Goal: Information Seeking & Learning: Learn about a topic

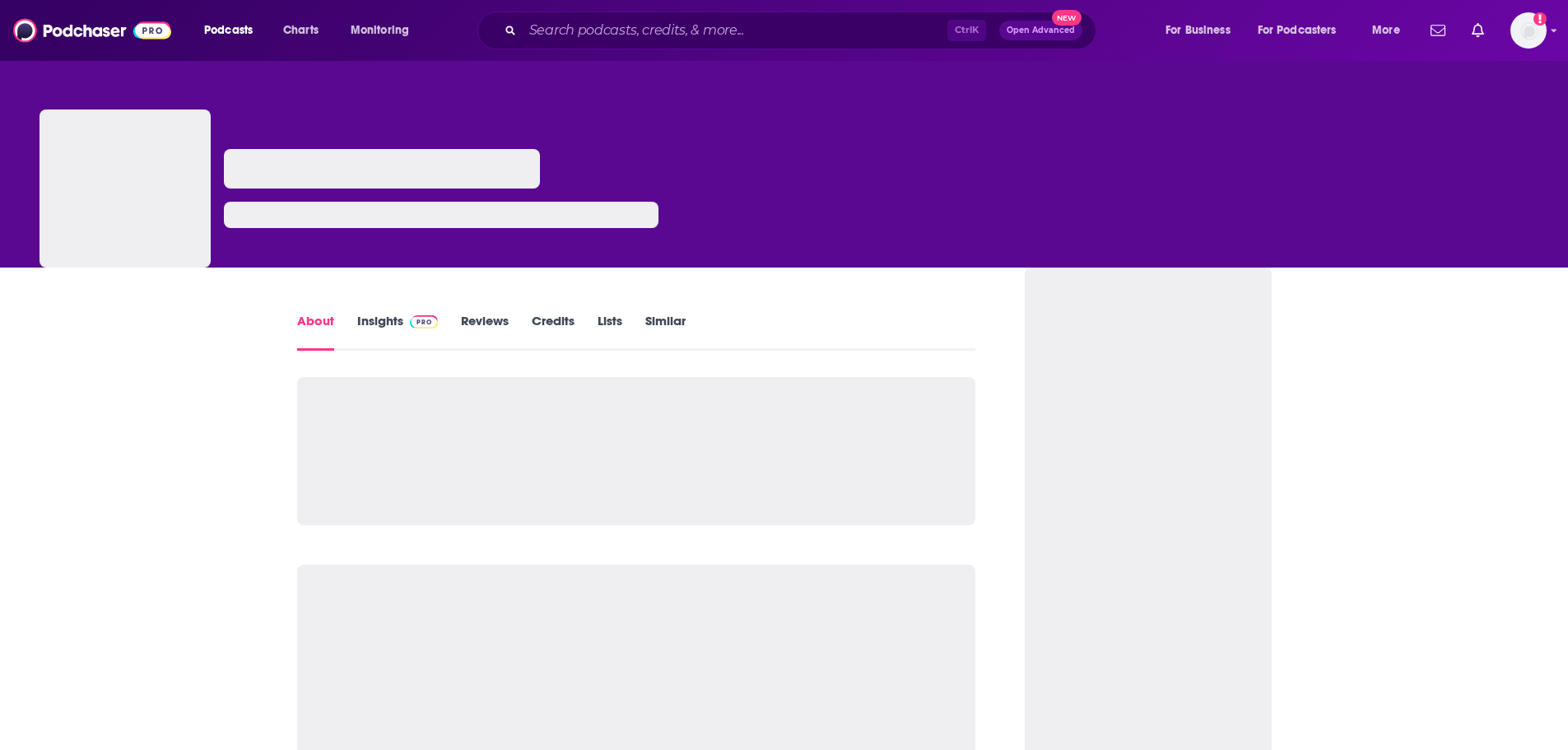
click at [401, 333] on link "Insights" at bounding box center [397, 332] width 82 height 38
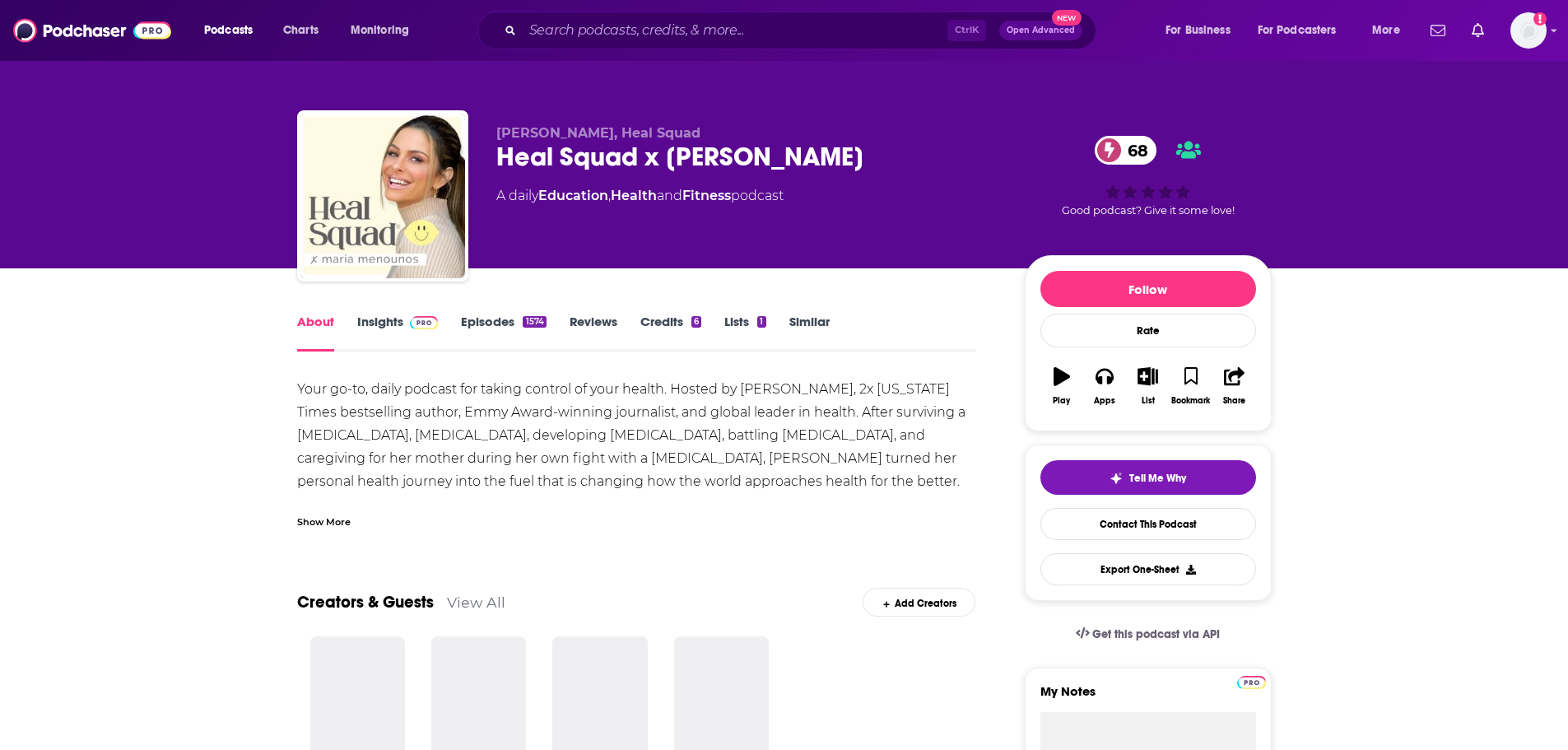
click at [400, 329] on link "Insights" at bounding box center [397, 333] width 82 height 38
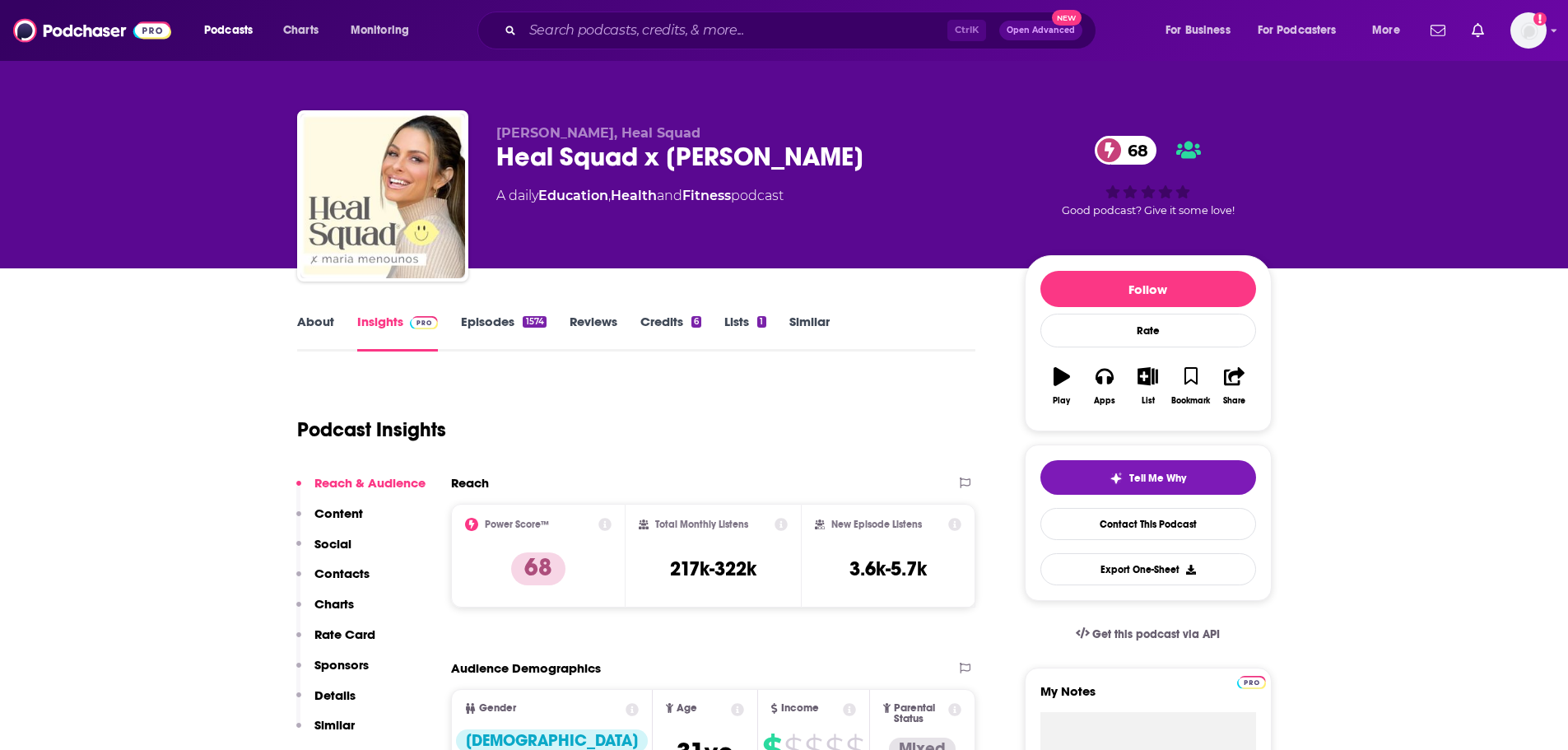
scroll to position [164, 0]
